Goal: Transaction & Acquisition: Book appointment/travel/reservation

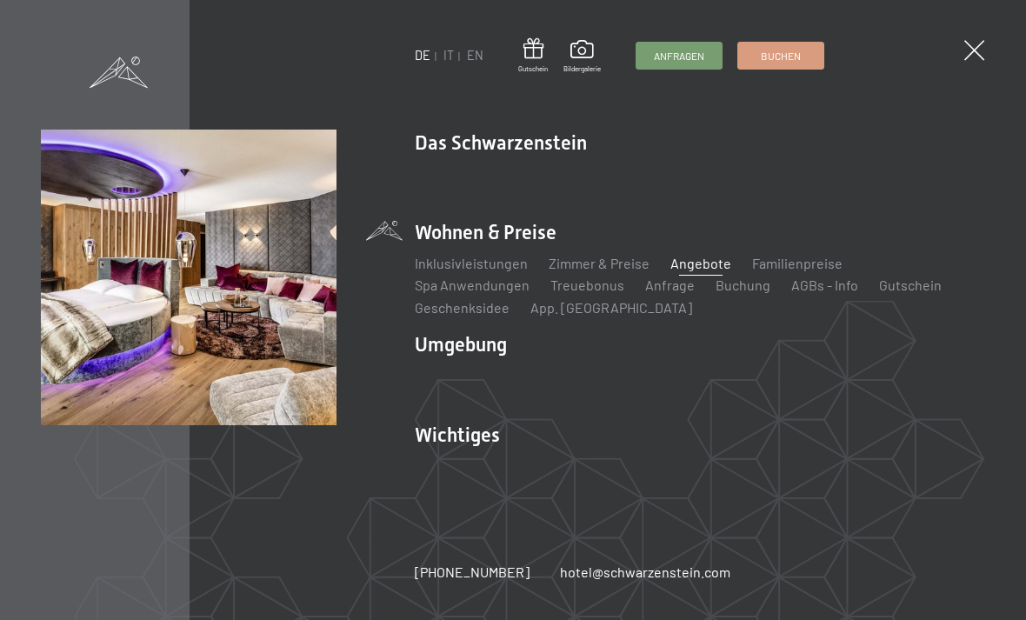
click at [700, 270] on link "Angebote" at bounding box center [700, 263] width 61 height 17
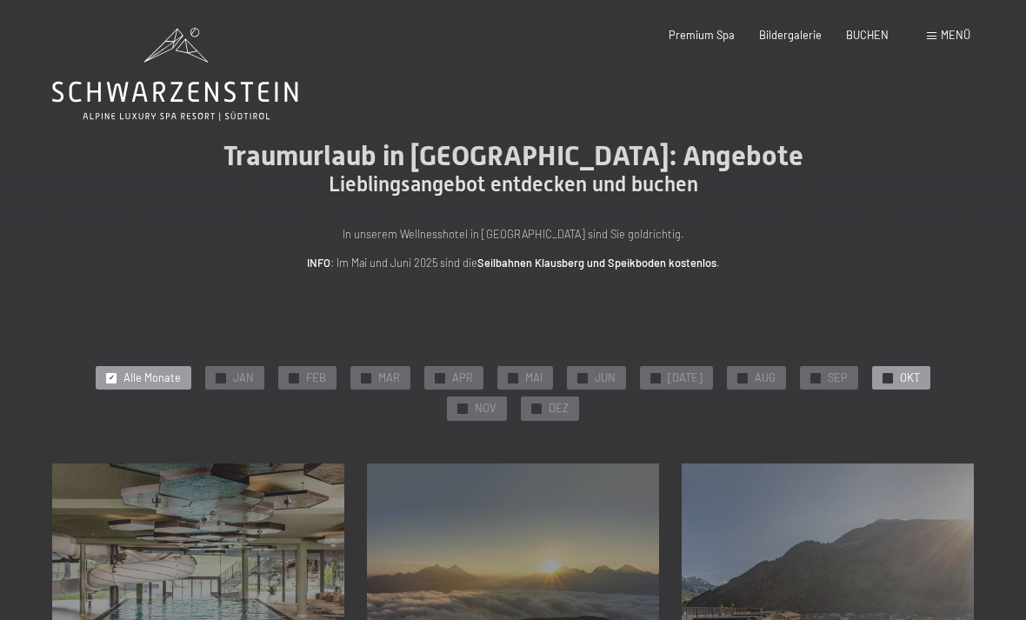
click at [872, 382] on div "✓ OKT" at bounding box center [901, 378] width 58 height 24
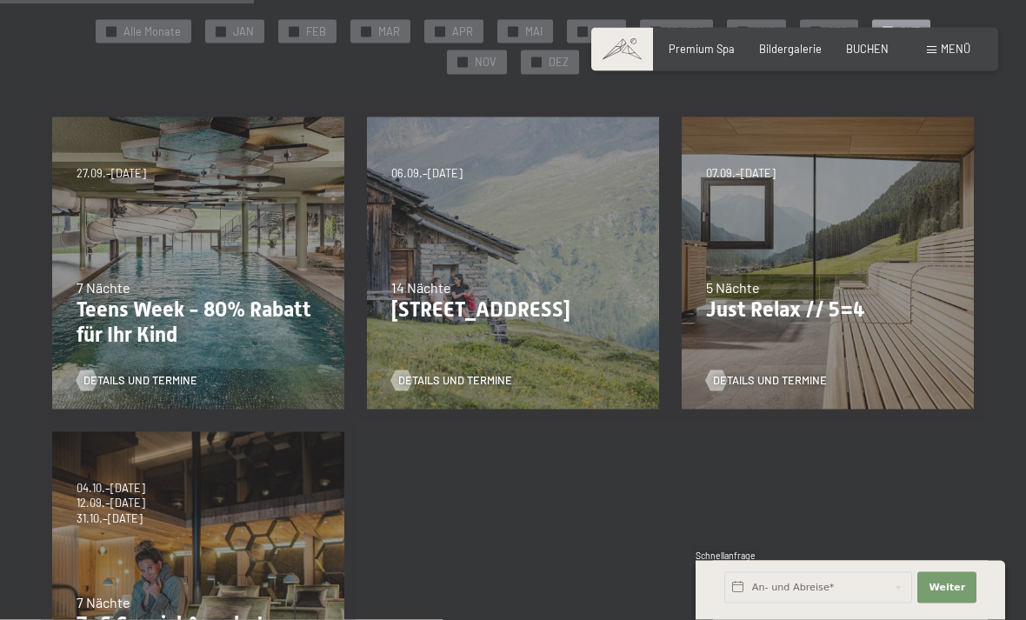
scroll to position [348, 0]
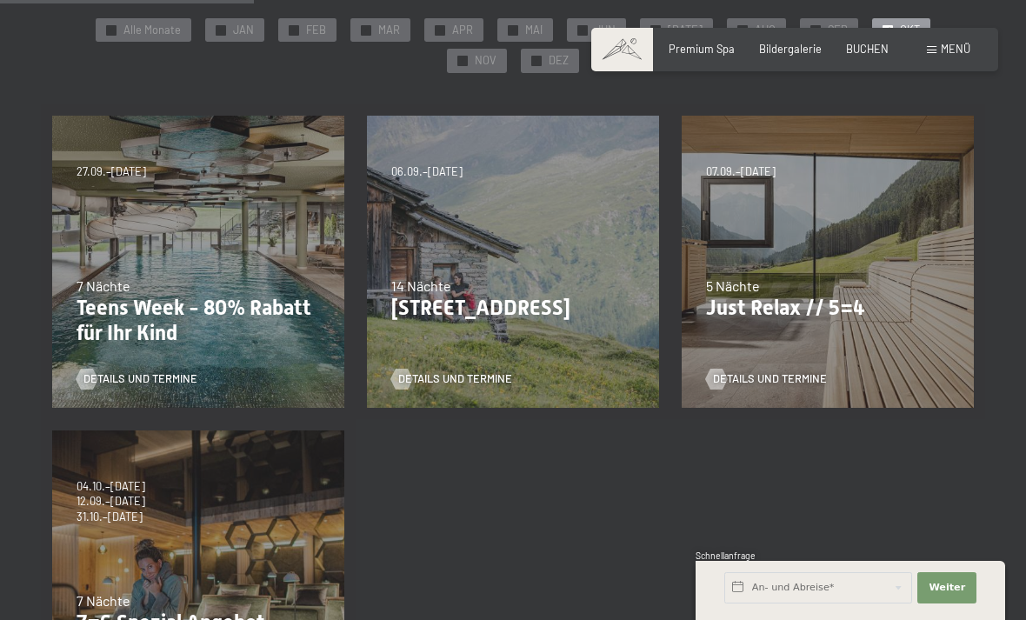
click at [813, 327] on div "07.09.–03.10.2025 21.12.–26.12.2025 11.01.–23.01.2026 08.03.–27.03.2026 08.11.–…" at bounding box center [827, 261] width 315 height 315
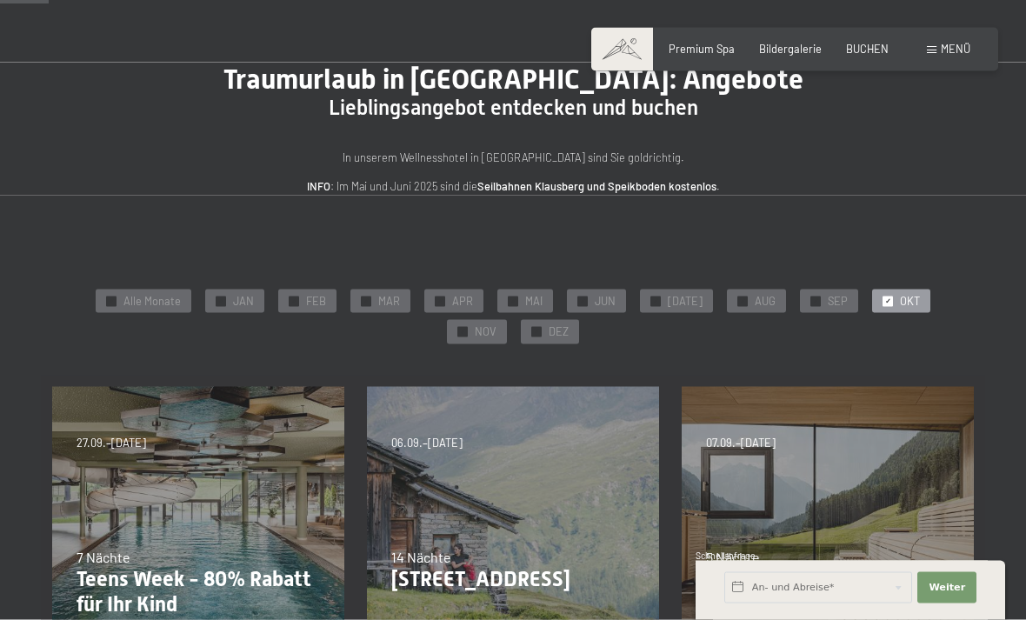
scroll to position [77, 0]
click at [278, 303] on div "✓ FEB" at bounding box center [307, 301] width 58 height 24
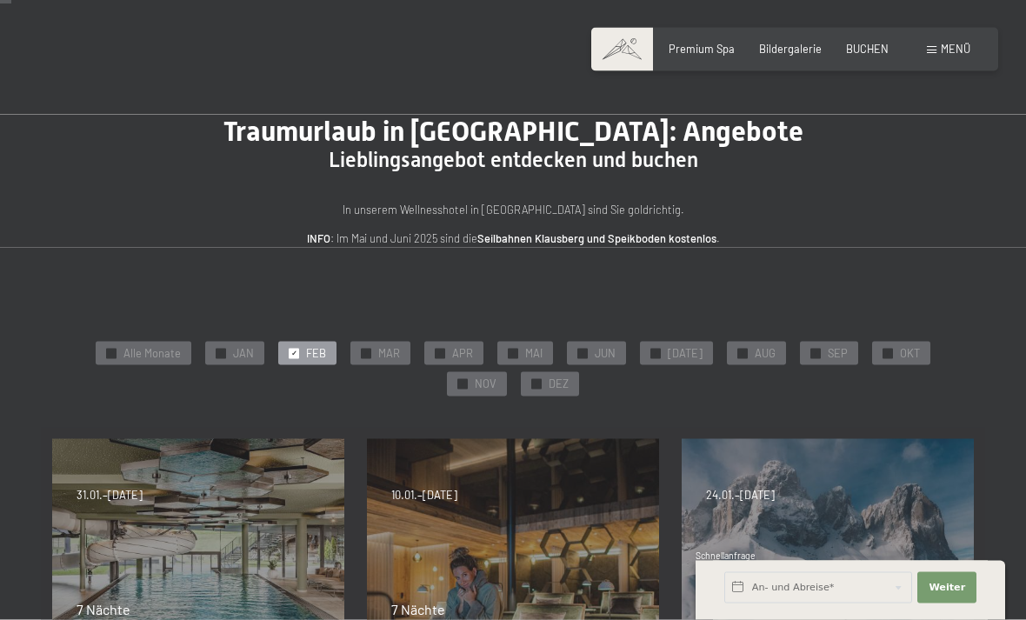
scroll to position [15, 0]
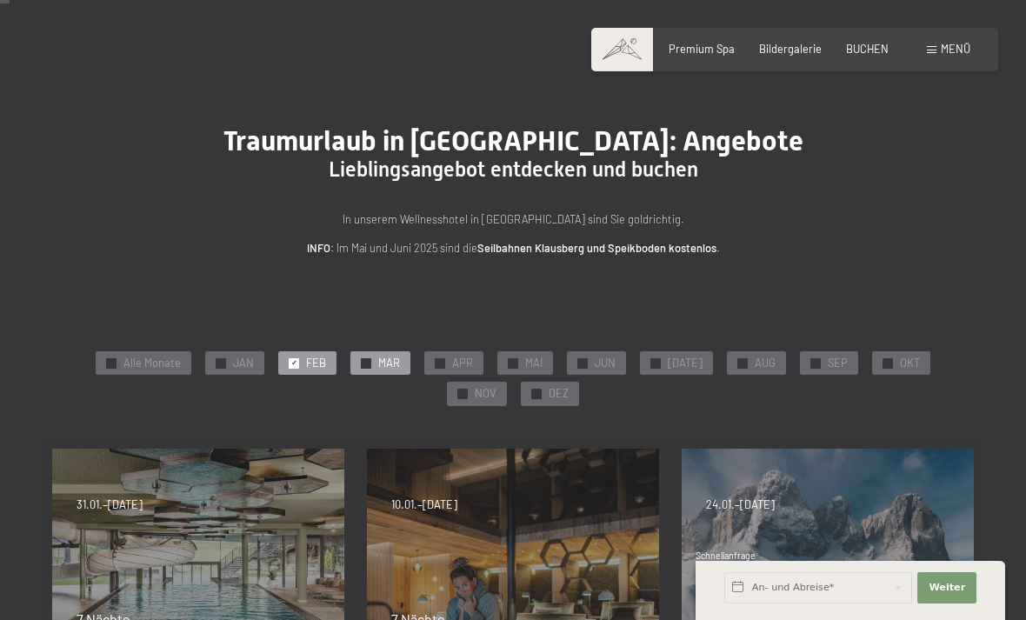
click at [363, 362] on span "✓" at bounding box center [366, 363] width 6 height 10
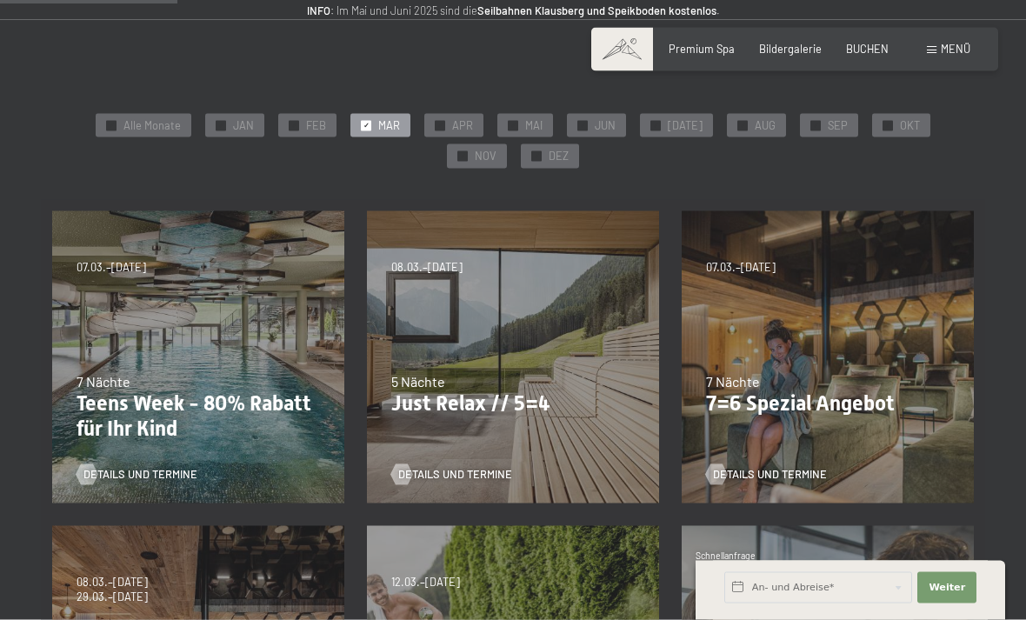
scroll to position [252, 0]
click at [109, 123] on span "✓" at bounding box center [112, 126] width 6 height 10
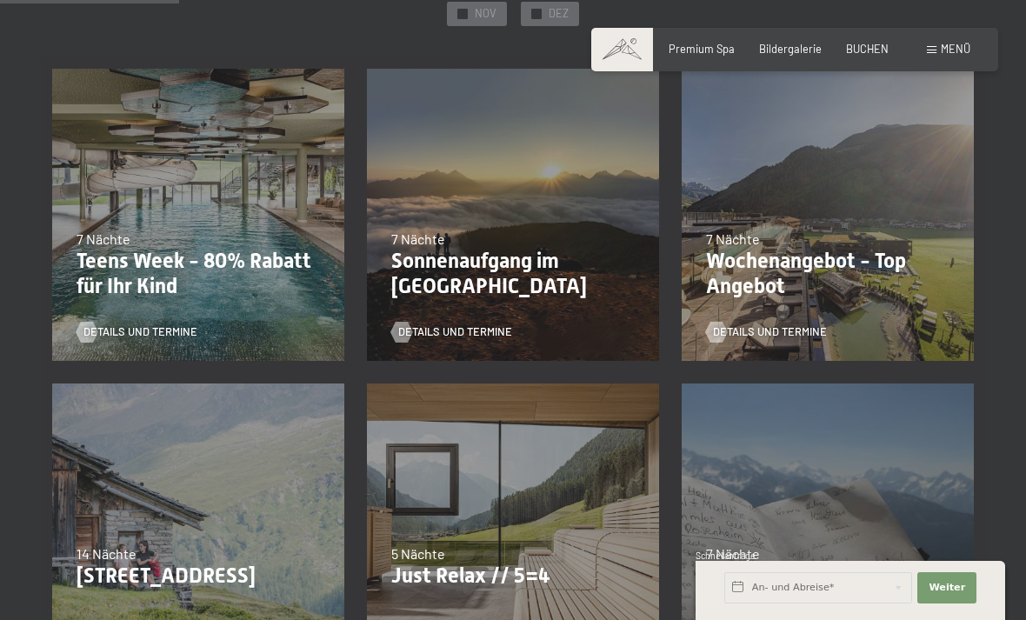
scroll to position [392, 0]
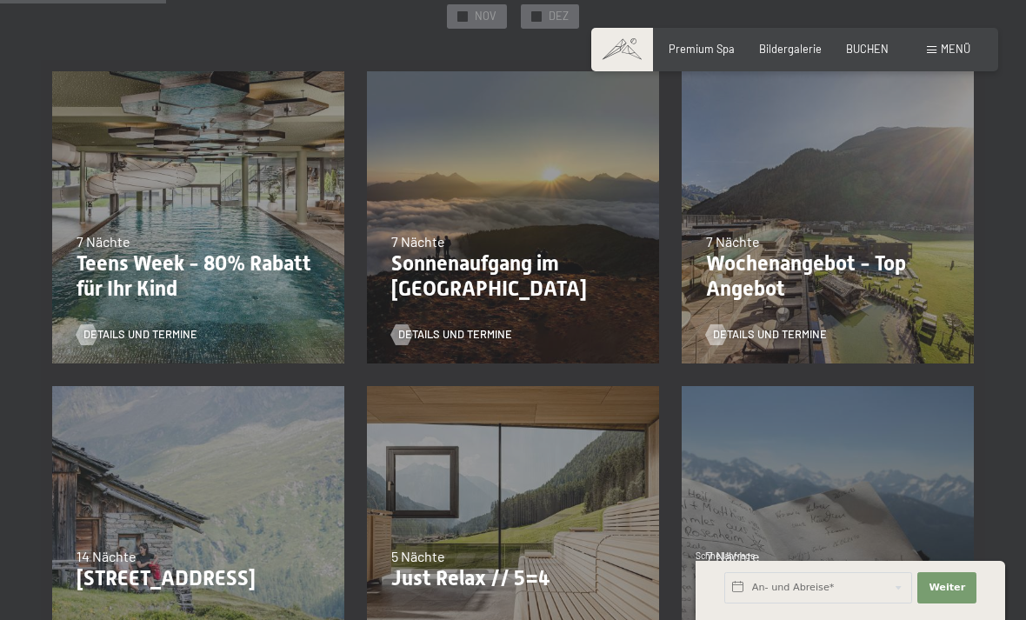
click at [842, 267] on p "Wochenangebot - Top Angebot" at bounding box center [827, 276] width 243 height 50
click at [847, 283] on p "Wochenangebot - Top Angebot" at bounding box center [827, 276] width 243 height 50
click at [804, 327] on span "Details und Termine" at bounding box center [787, 335] width 114 height 16
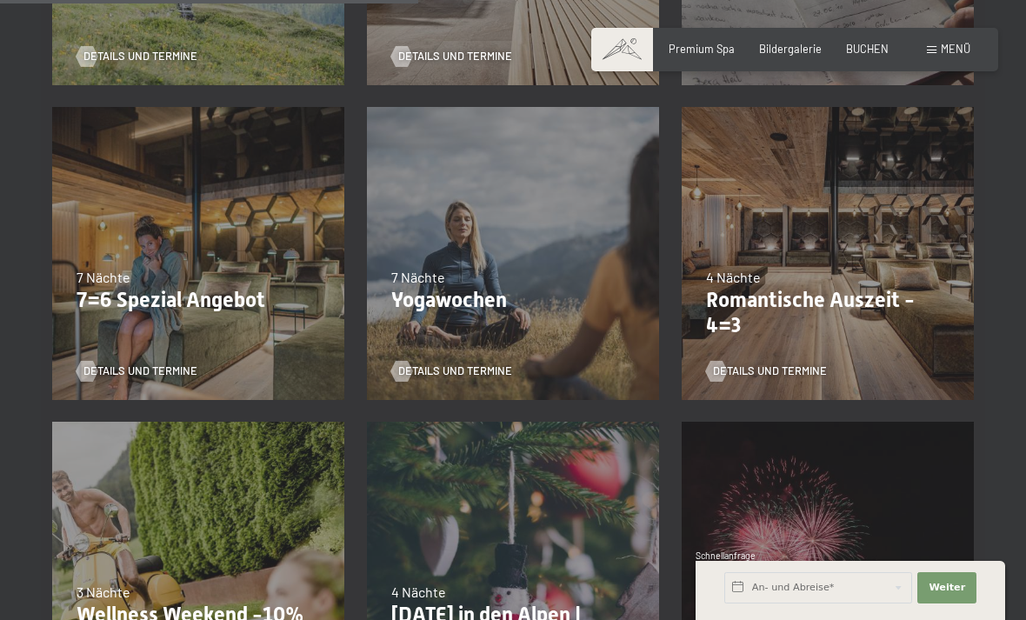
scroll to position [987, 0]
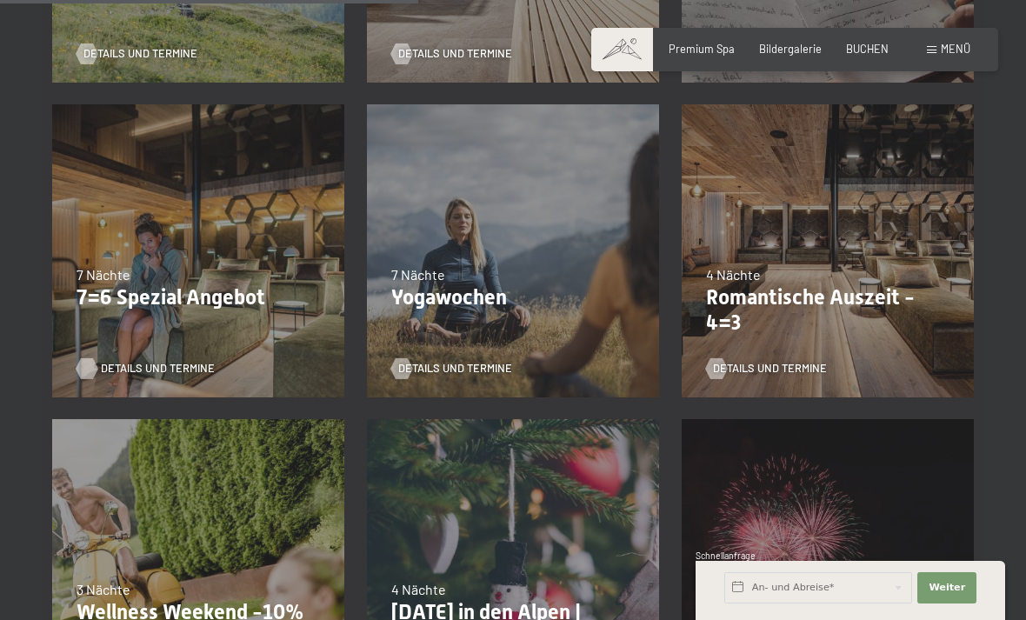
click at [112, 368] on span "Details und Termine" at bounding box center [158, 369] width 114 height 16
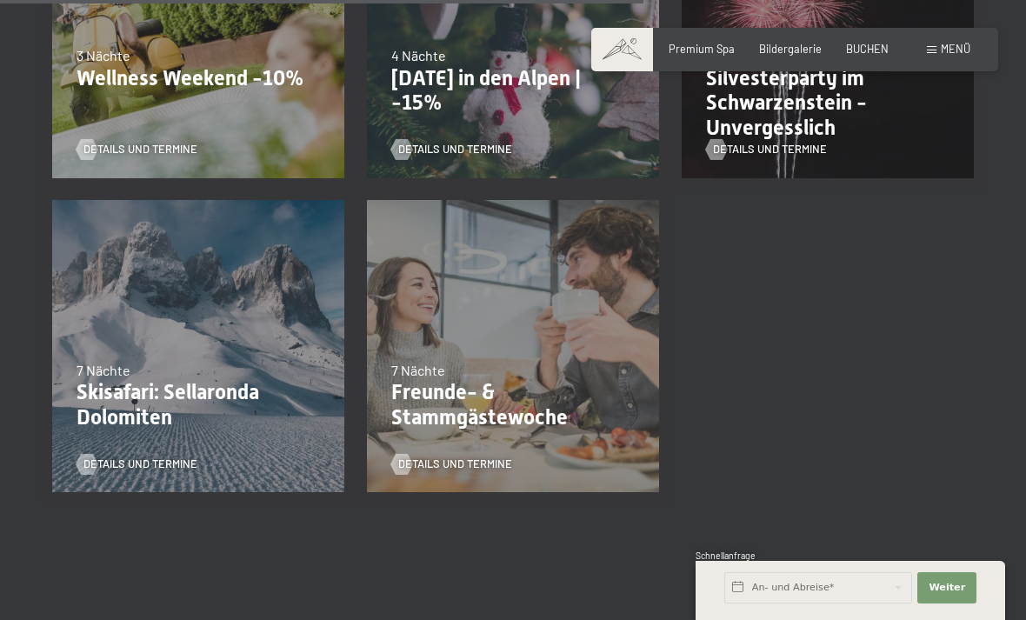
scroll to position [1524, 0]
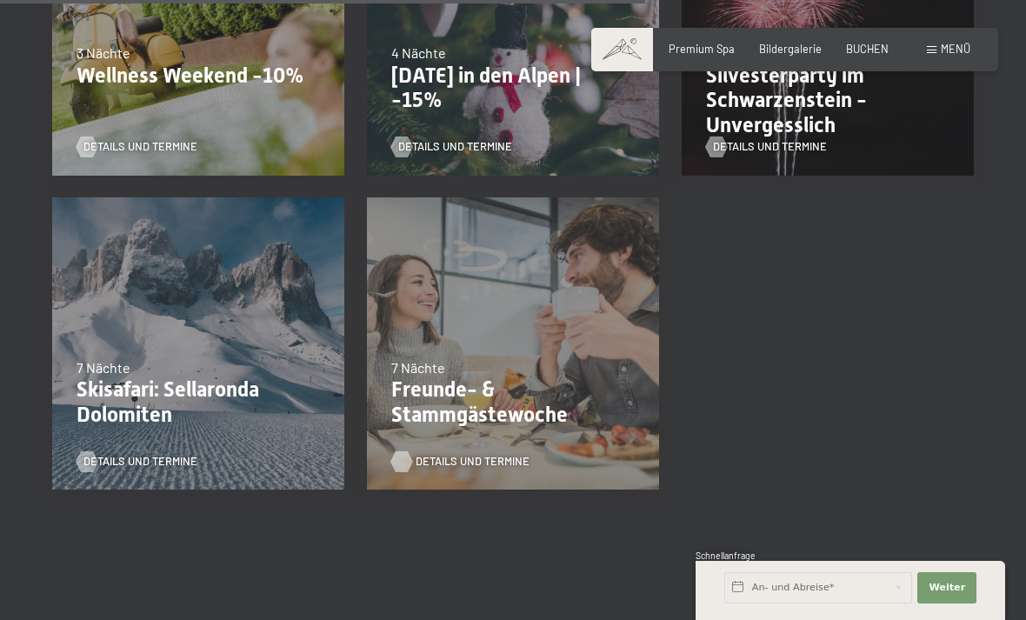
click at [455, 464] on span "Details und Termine" at bounding box center [472, 462] width 114 height 16
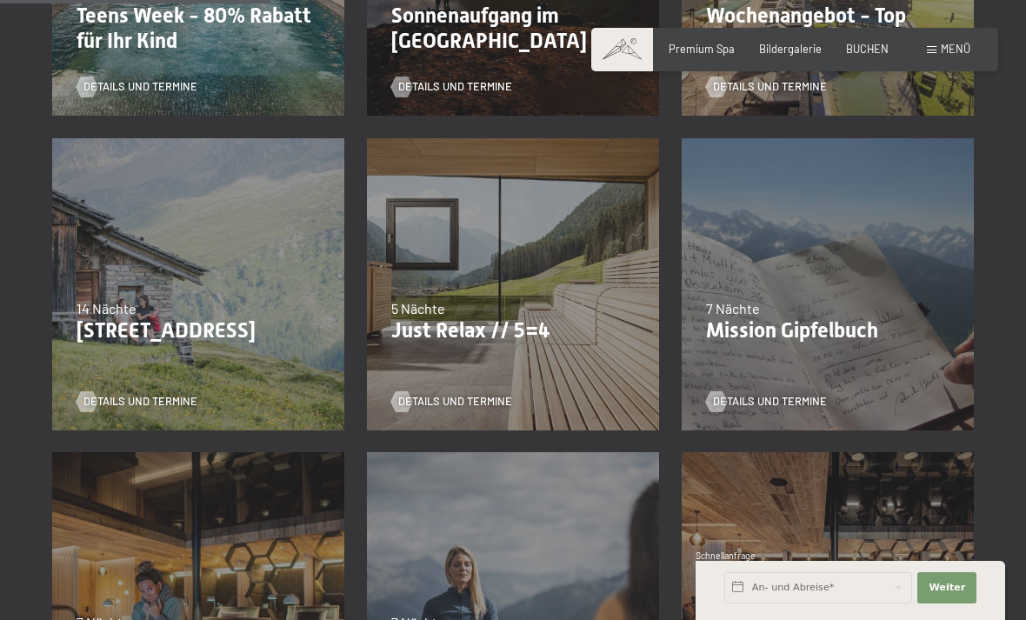
scroll to position [653, 0]
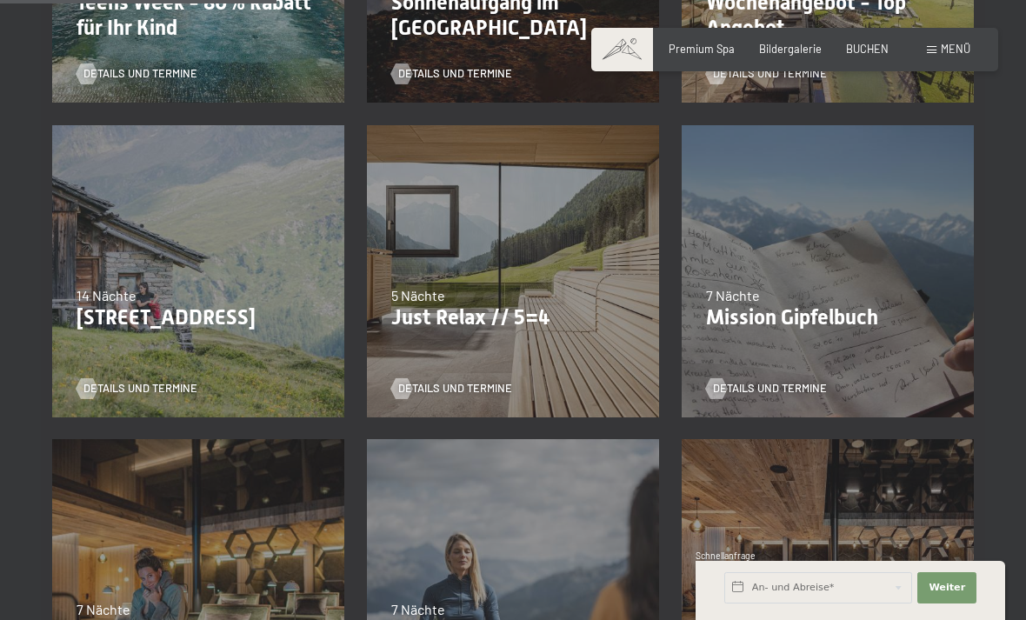
click at [452, 369] on span "Einwilligung Marketing*" at bounding box center [415, 359] width 143 height 17
click at [335, 369] on input "Einwilligung Marketing*" at bounding box center [326, 359] width 17 height 17
click at [464, 369] on span "Einwilligung Marketing*" at bounding box center [415, 359] width 143 height 17
click at [335, 369] on input "Einwilligung Marketing*" at bounding box center [326, 359] width 17 height 17
click at [485, 381] on span "Details und Termine" at bounding box center [472, 389] width 114 height 16
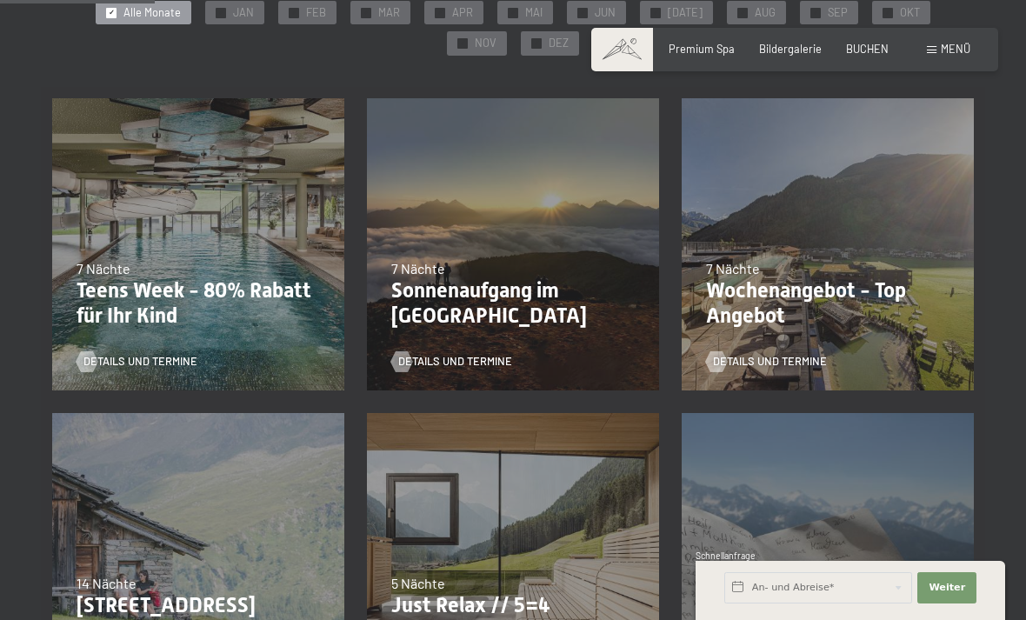
scroll to position [368, 0]
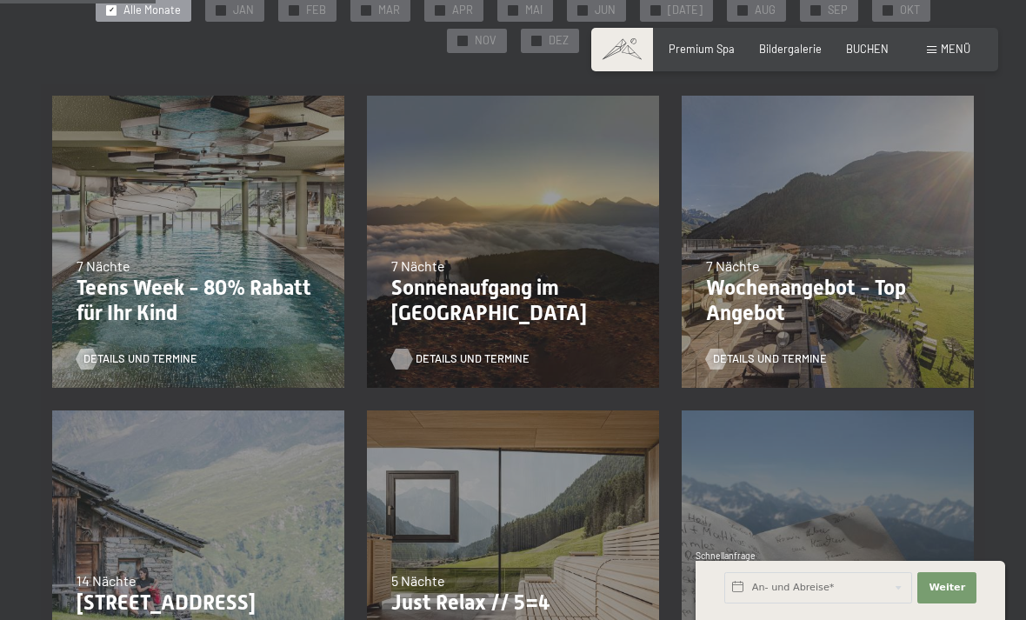
click at [482, 351] on span "Details und Termine" at bounding box center [472, 359] width 114 height 16
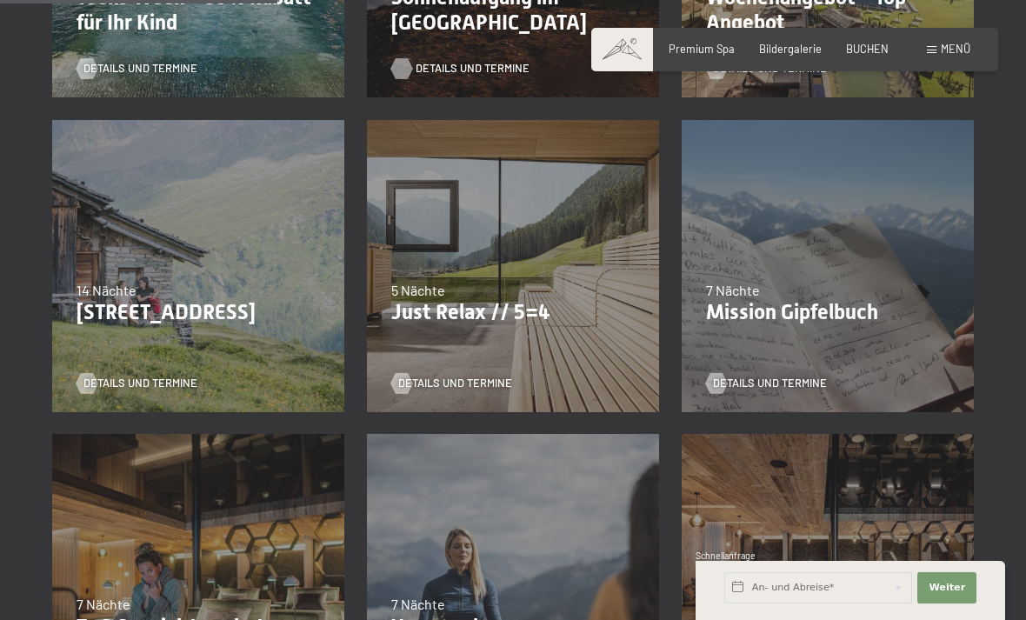
scroll to position [664, 0]
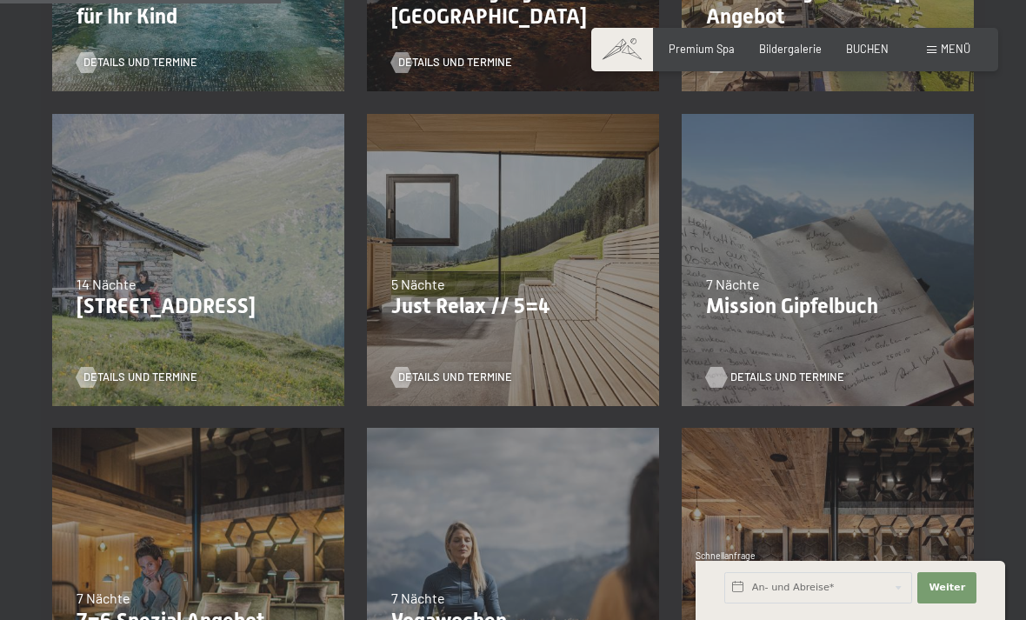
click at [774, 376] on span "Details und Termine" at bounding box center [787, 377] width 114 height 16
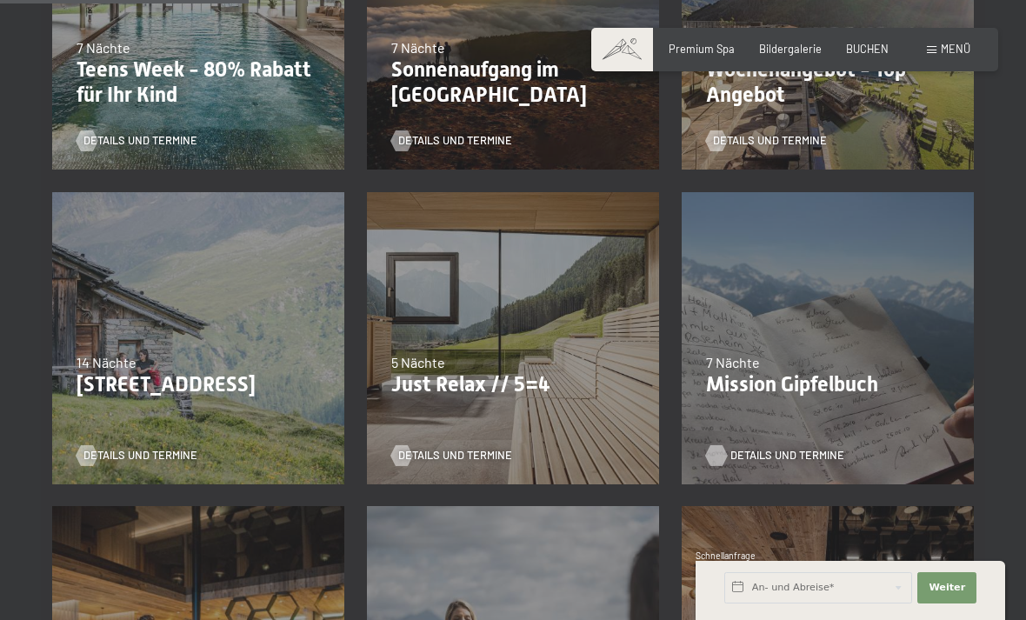
scroll to position [587, 0]
click at [163, 457] on span "Details und Termine" at bounding box center [158, 455] width 114 height 16
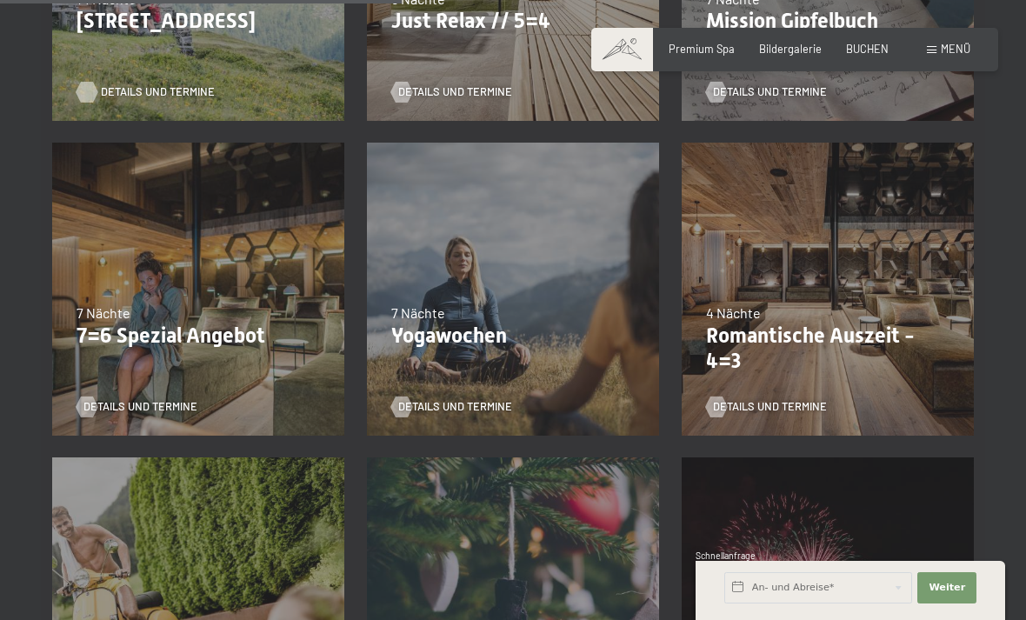
scroll to position [952, 0]
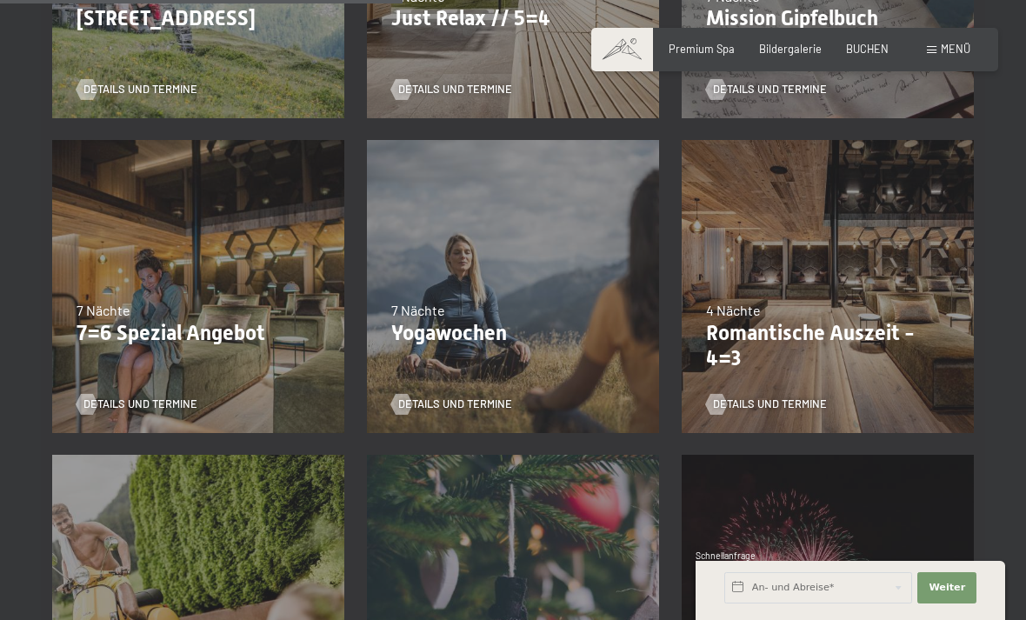
click at [464, 369] on span "Einwilligung Marketing*" at bounding box center [415, 359] width 143 height 17
click at [335, 369] on input "Einwilligung Marketing*" at bounding box center [326, 359] width 17 height 17
checkbox input "false"
click at [468, 408] on span "Details und Termine" at bounding box center [472, 404] width 114 height 16
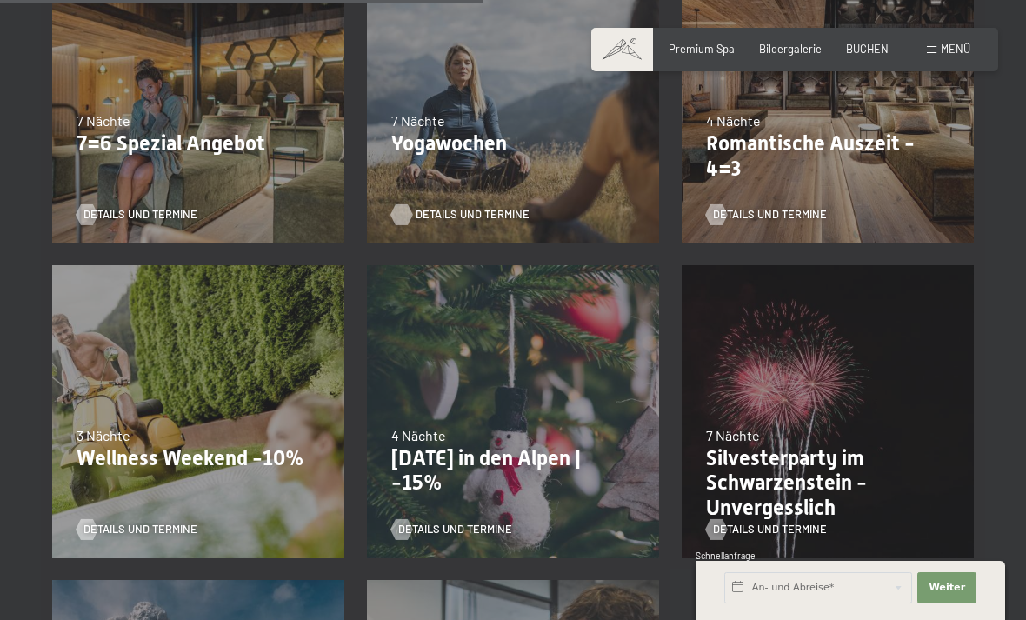
scroll to position [1151, 0]
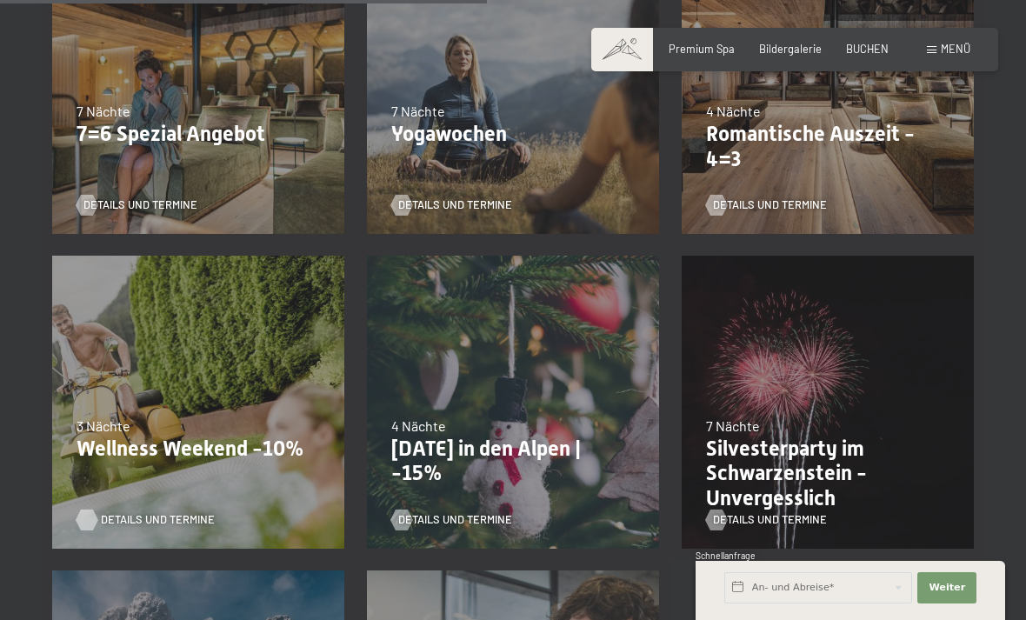
click at [173, 523] on span "Details und Termine" at bounding box center [158, 520] width 114 height 16
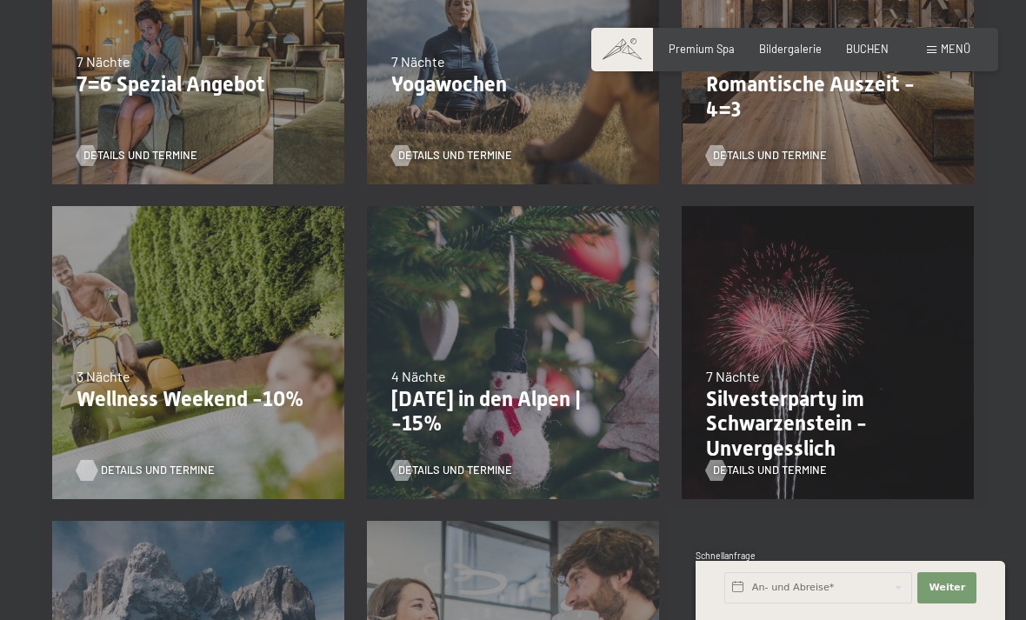
scroll to position [0, 0]
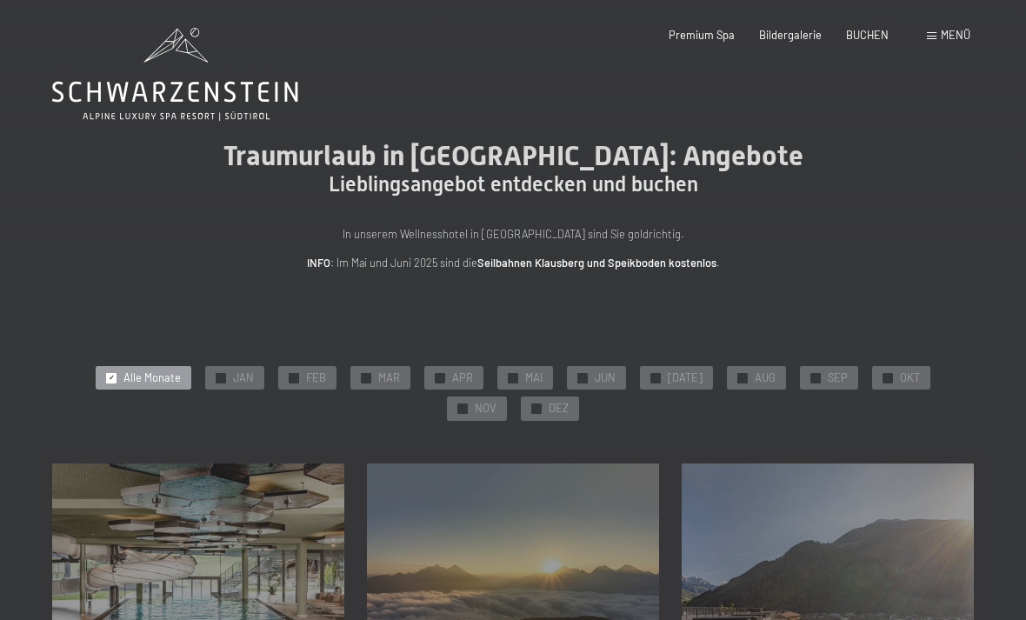
click at [940, 37] on div "Menü" at bounding box center [947, 36] width 43 height 16
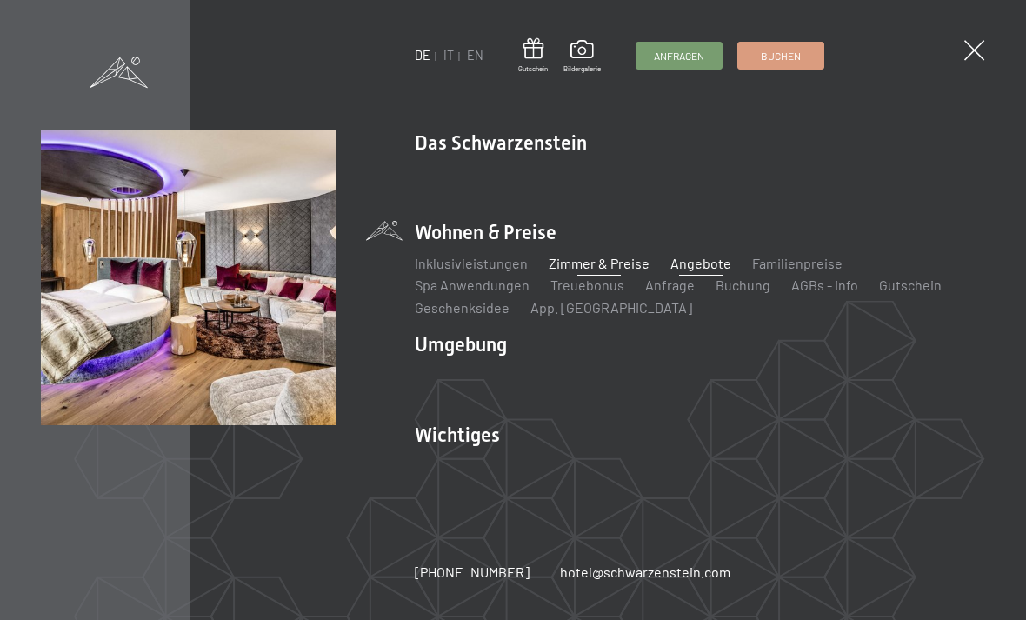
click at [597, 269] on link "Zimmer & Preise" at bounding box center [598, 263] width 101 height 17
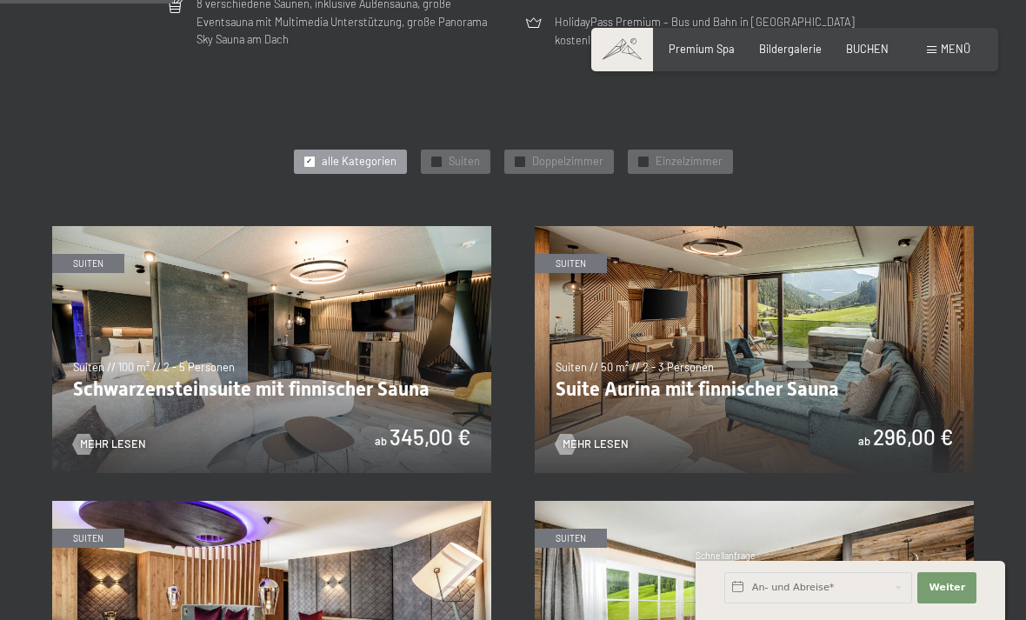
scroll to position [701, 0]
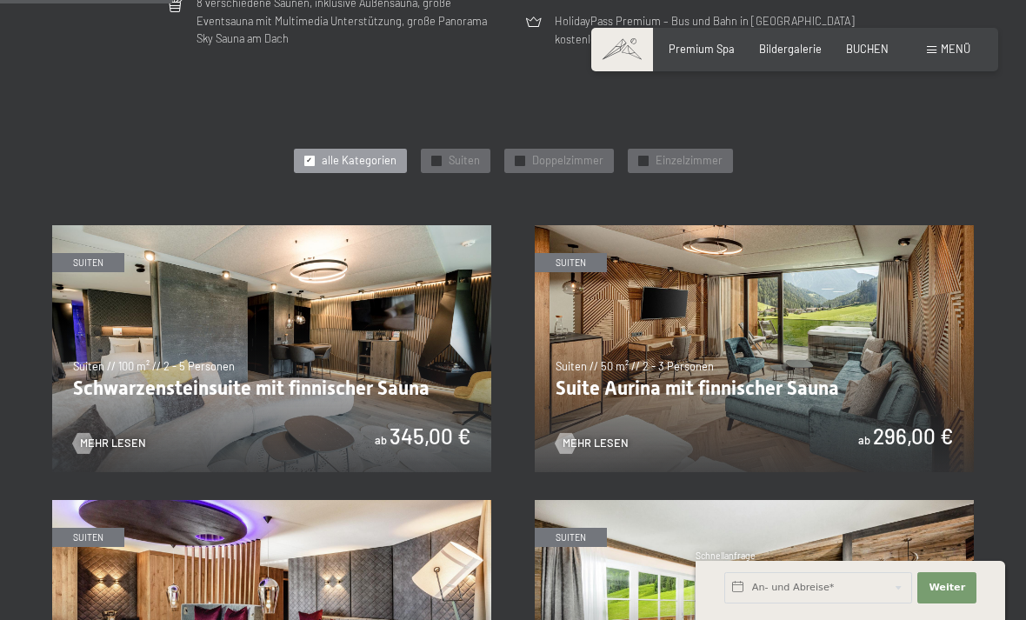
click at [178, 578] on img at bounding box center [271, 623] width 439 height 247
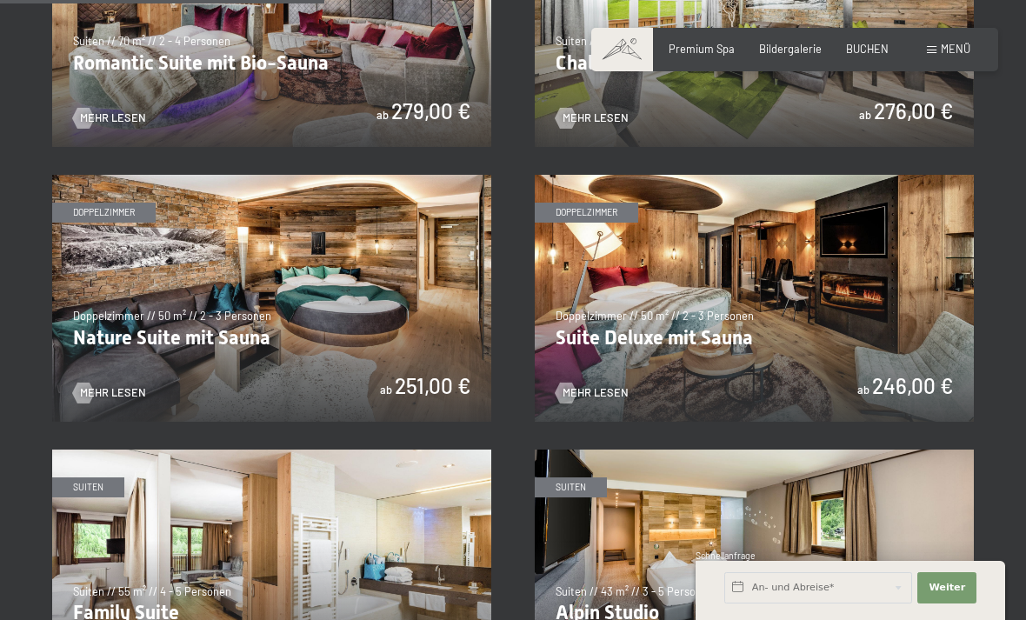
scroll to position [1299, 0]
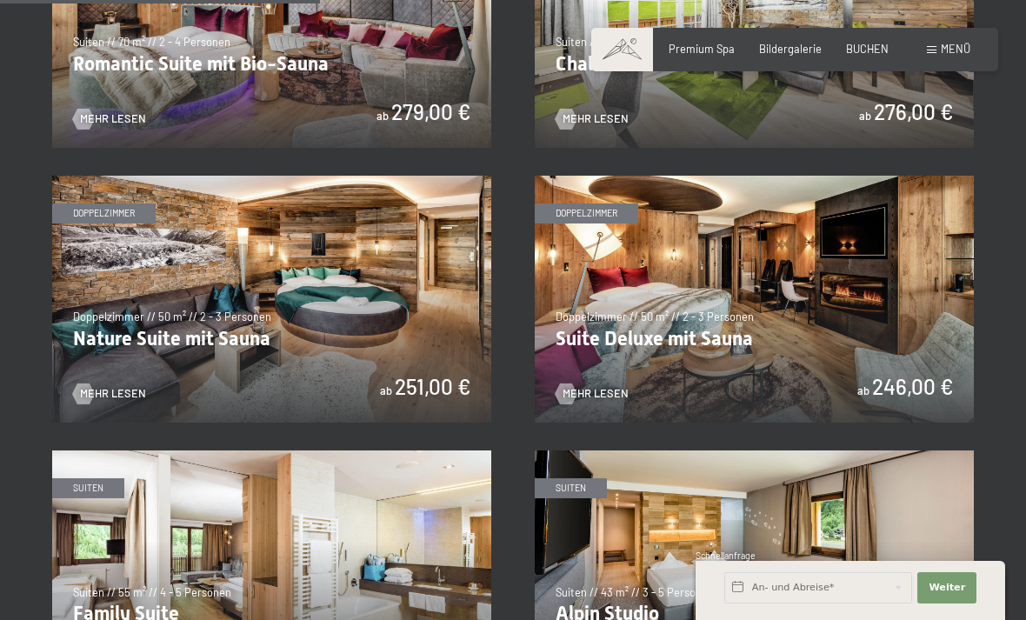
click at [238, 322] on img at bounding box center [271, 299] width 439 height 247
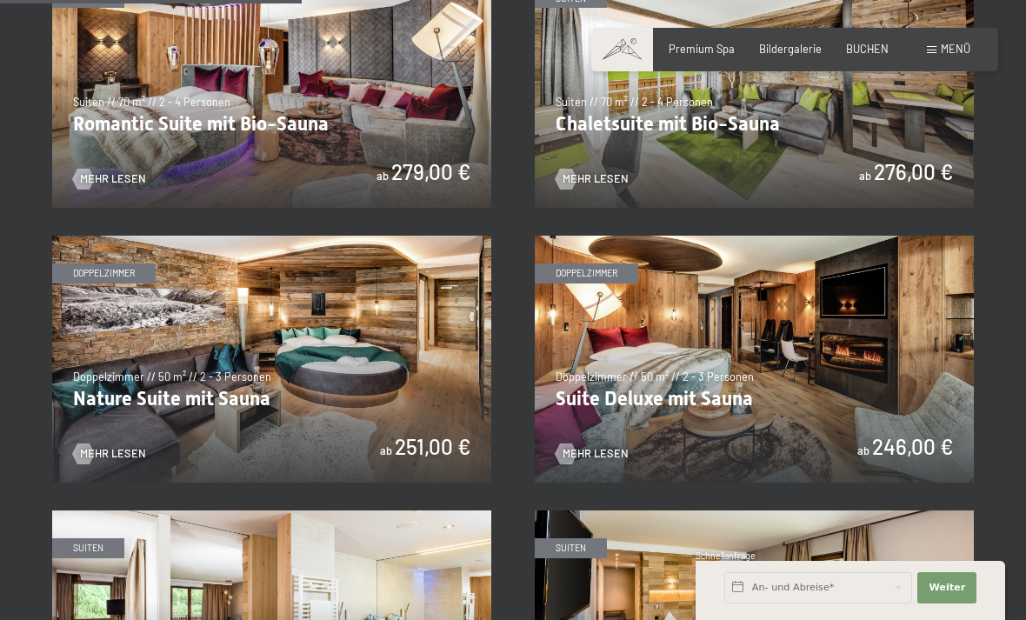
scroll to position [1267, 0]
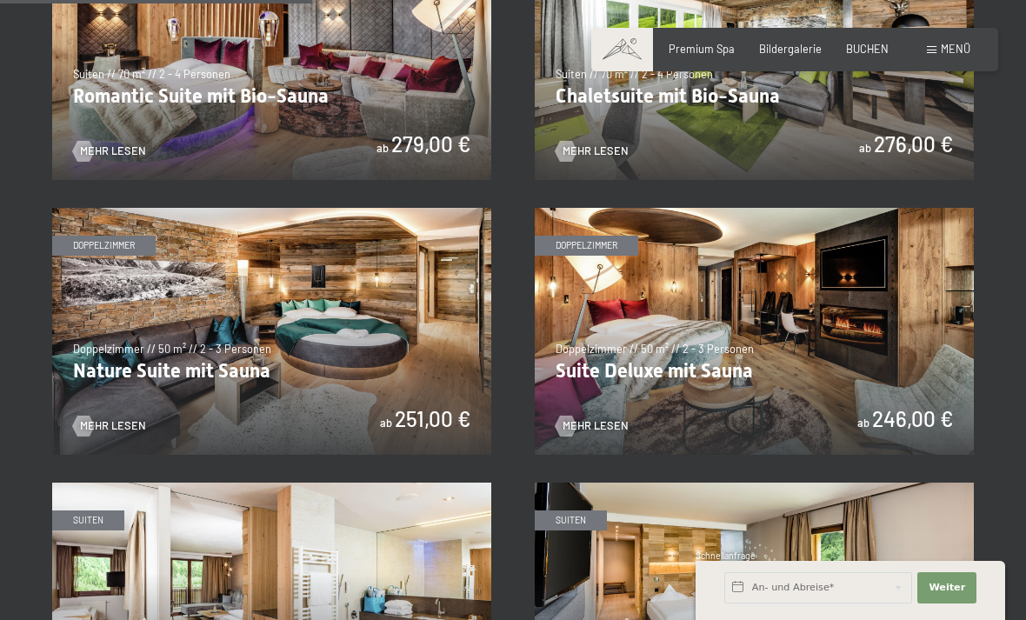
click at [723, 362] on img at bounding box center [754, 331] width 439 height 247
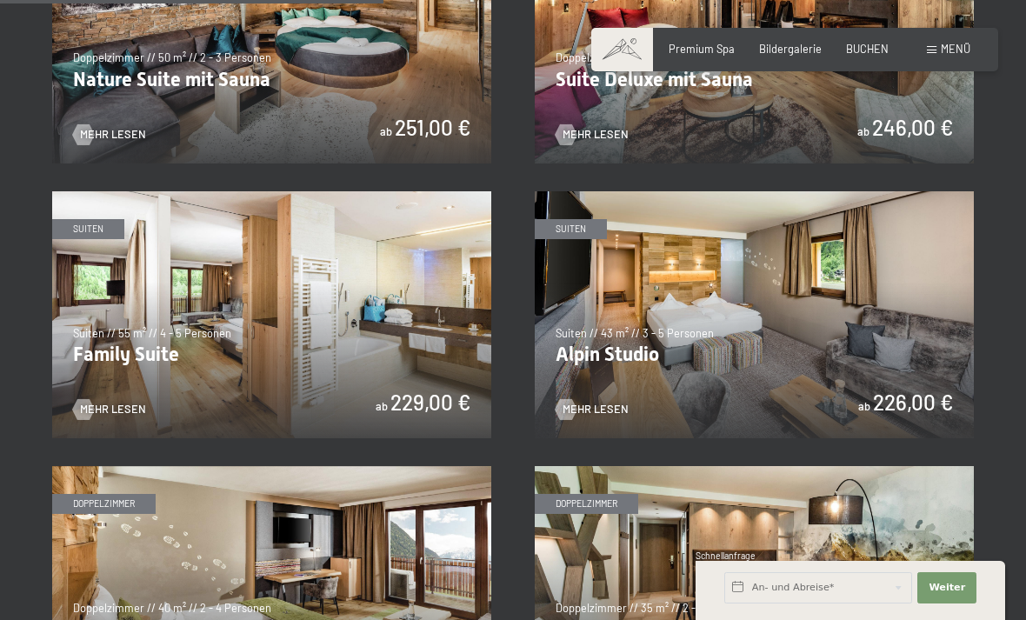
scroll to position [1559, 0]
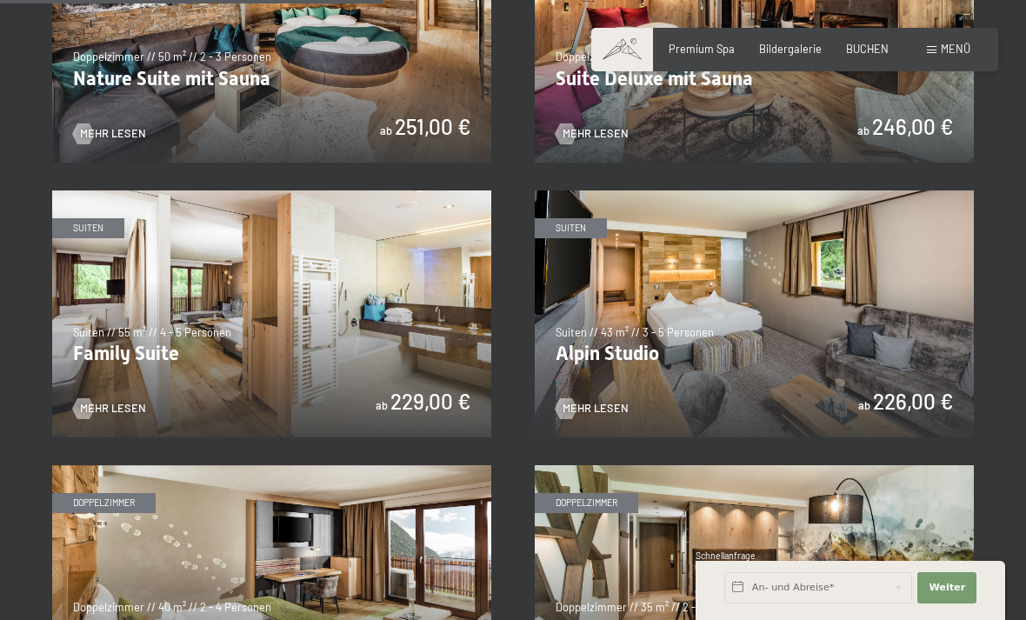
click at [641, 351] on img at bounding box center [754, 313] width 439 height 247
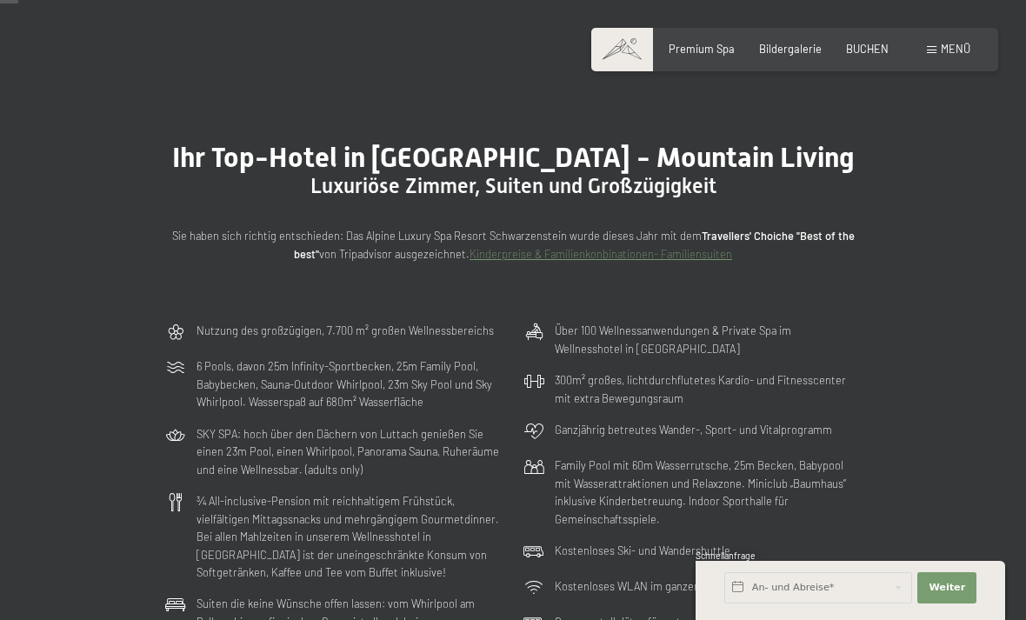
scroll to position [0, 0]
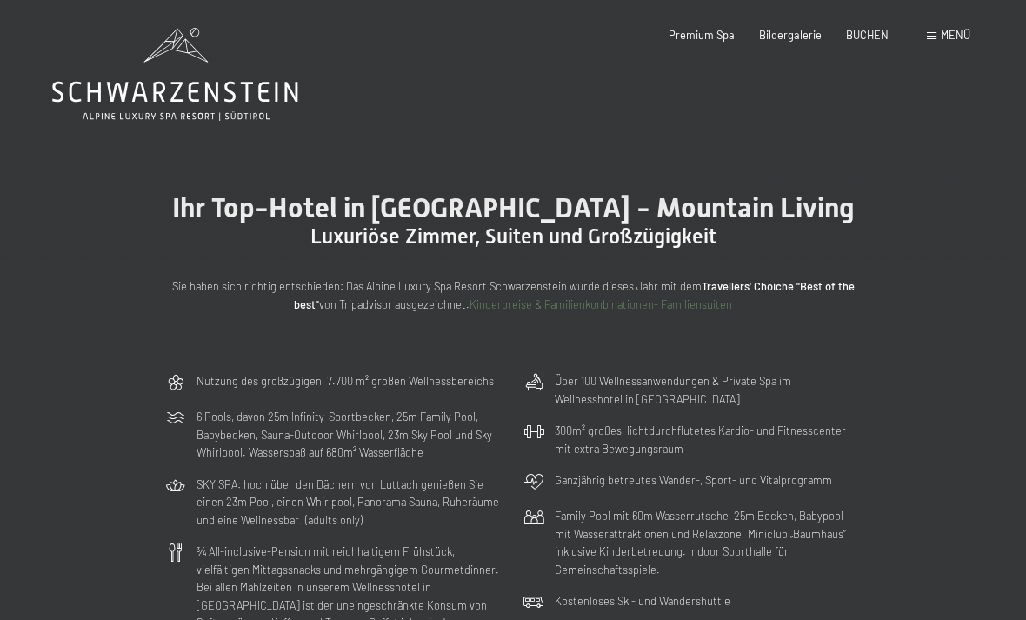
click at [940, 36] on div "Menü" at bounding box center [947, 36] width 43 height 16
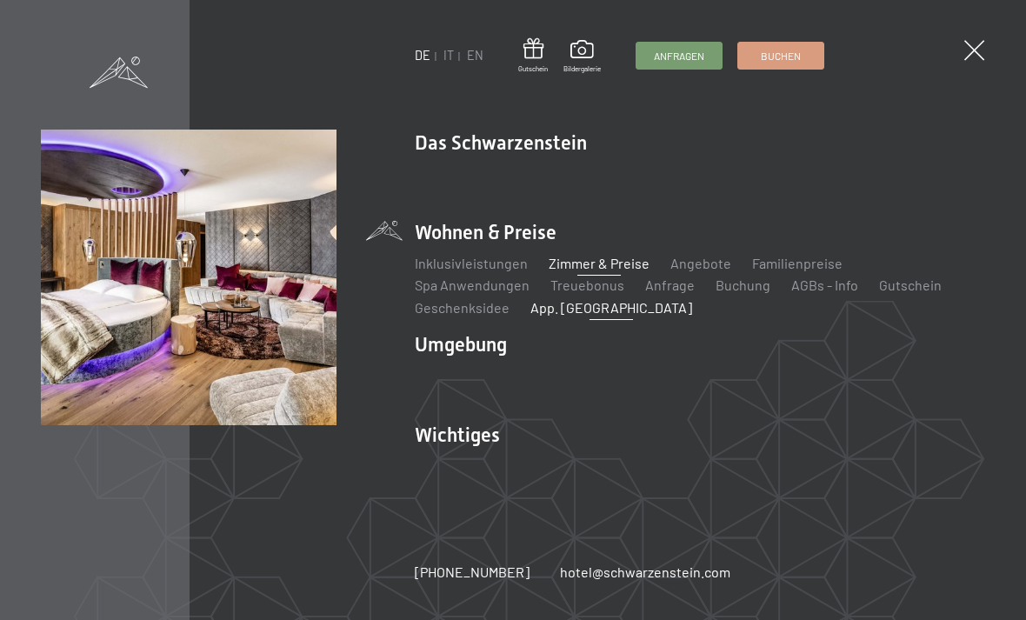
click at [582, 311] on link "App. [GEOGRAPHIC_DATA]" at bounding box center [611, 307] width 162 height 17
